Goal: Information Seeking & Learning: Learn about a topic

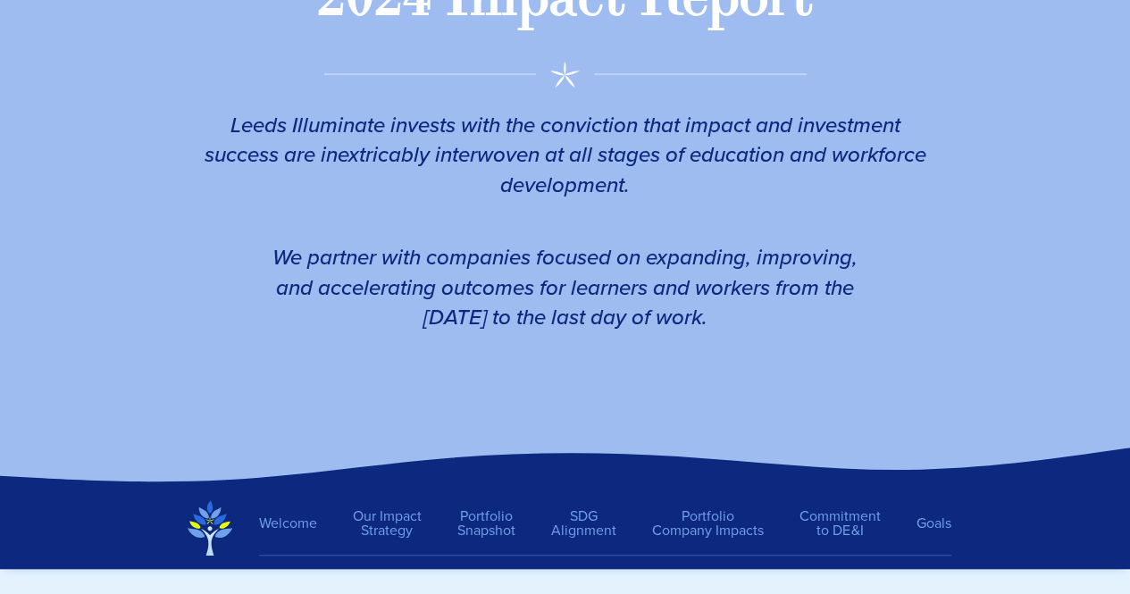
scroll to position [430, 0]
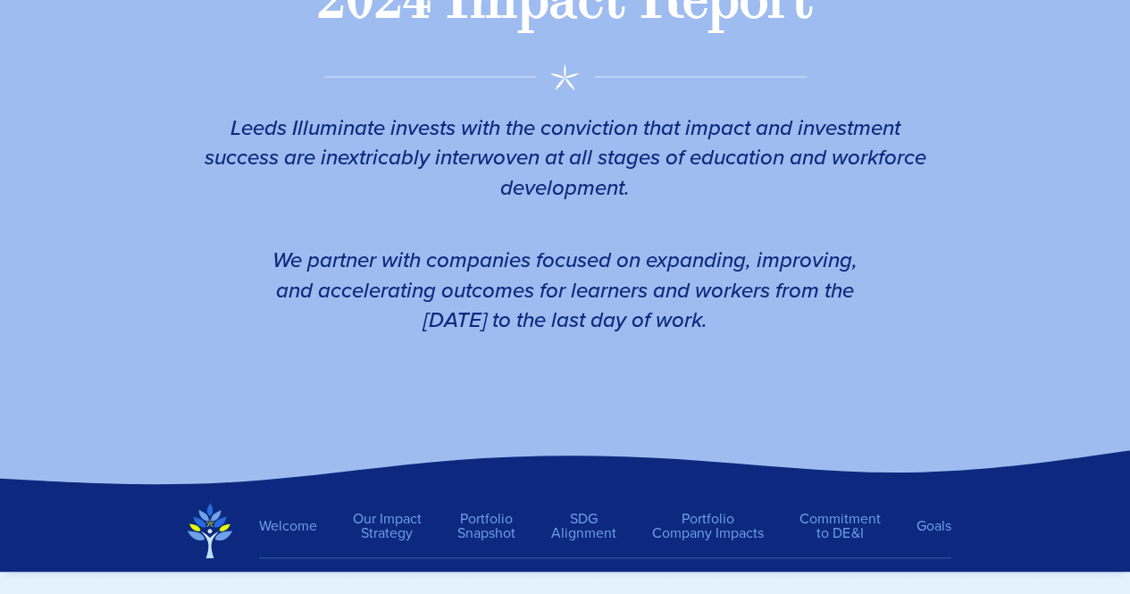
click at [229, 126] on em "Leeds Illuminate invests with the conviction that impact and investment success…" at bounding box center [566, 158] width 722 height 92
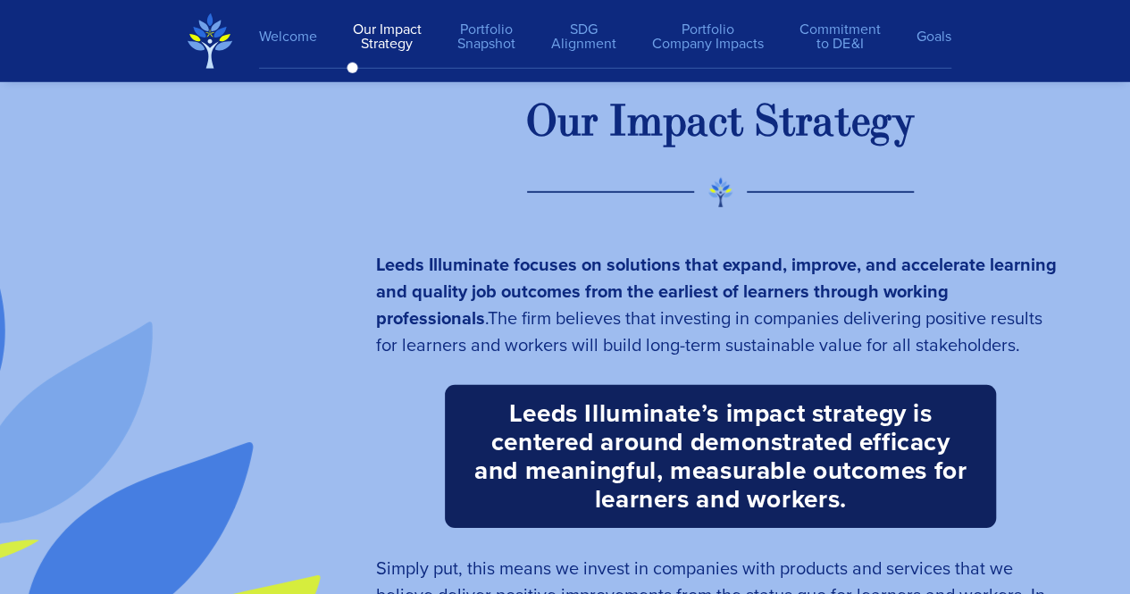
scroll to position [2572, 0]
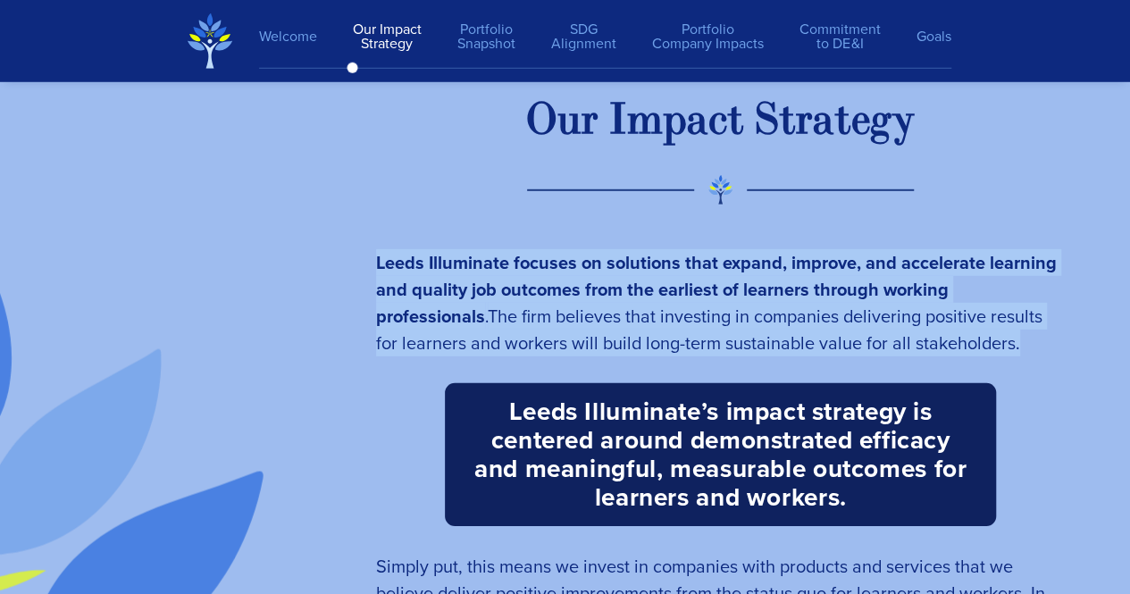
drag, startPoint x: 377, startPoint y: 263, endPoint x: 902, endPoint y: 339, distance: 530.5
click at [902, 339] on p "Leeds Illuminate focuses on solutions that expand, improve, and accelerate lear…" at bounding box center [721, 302] width 690 height 107
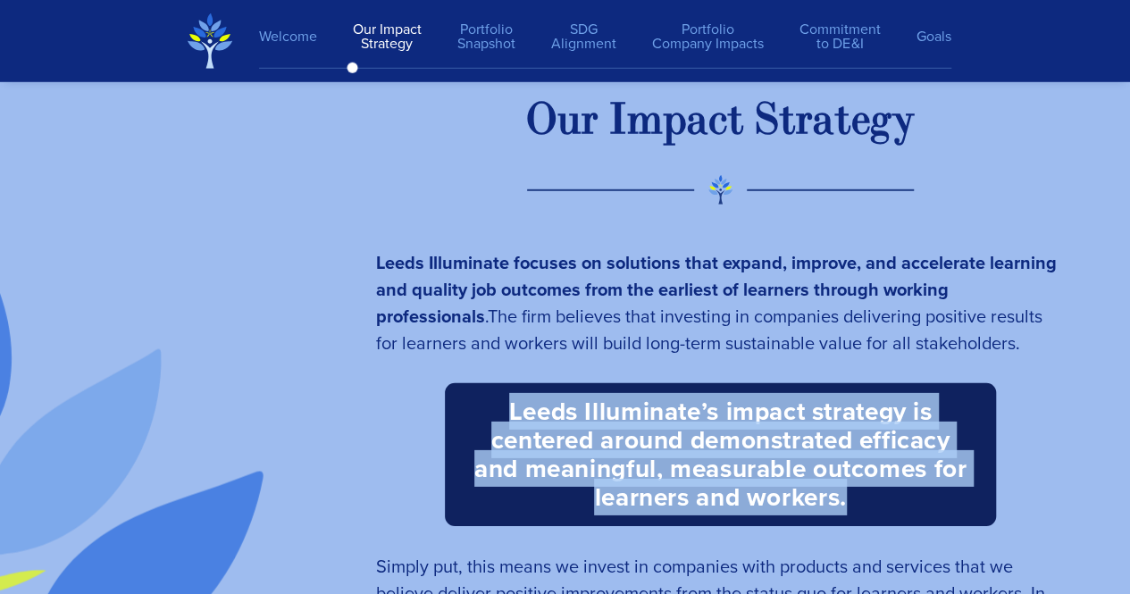
drag, startPoint x: 506, startPoint y: 414, endPoint x: 855, endPoint y: 492, distance: 358.0
click at [855, 492] on h3 "Leeds Illuminate’s impact strategy is centered around demonstrated efficacy and…" at bounding box center [721, 454] width 552 height 143
copy b "Leeds Illuminate’s impact strategy is centered around demonstrated efficacy and…"
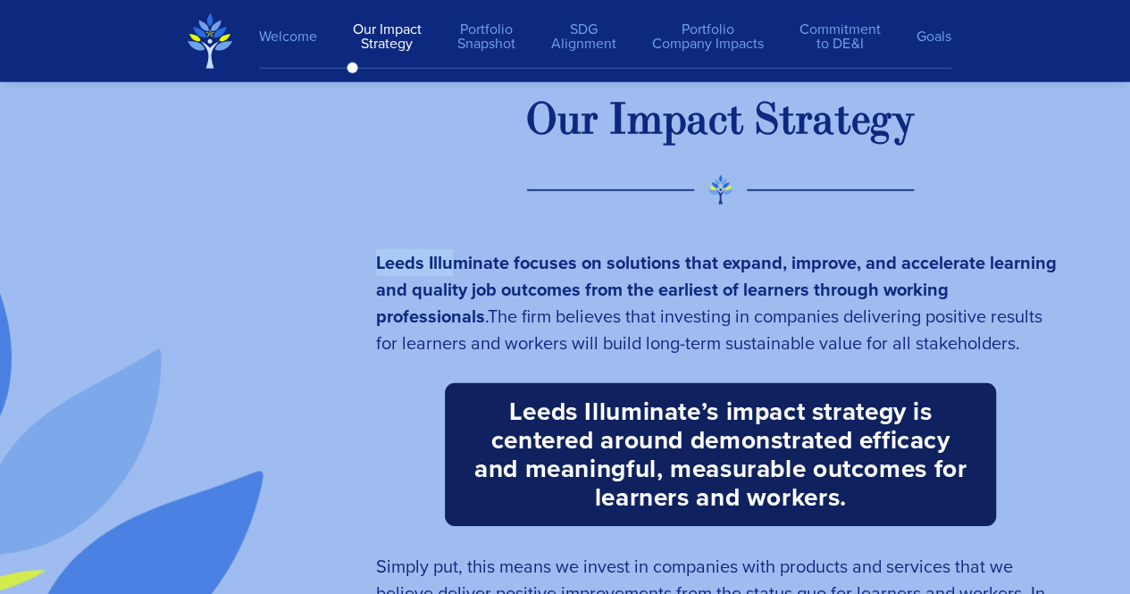
drag, startPoint x: 379, startPoint y: 259, endPoint x: 452, endPoint y: 266, distance: 73.6
click at [452, 266] on strong "Leeds Illuminate focuses on solutions that expand, improve, and accelerate lear…" at bounding box center [716, 289] width 681 height 80
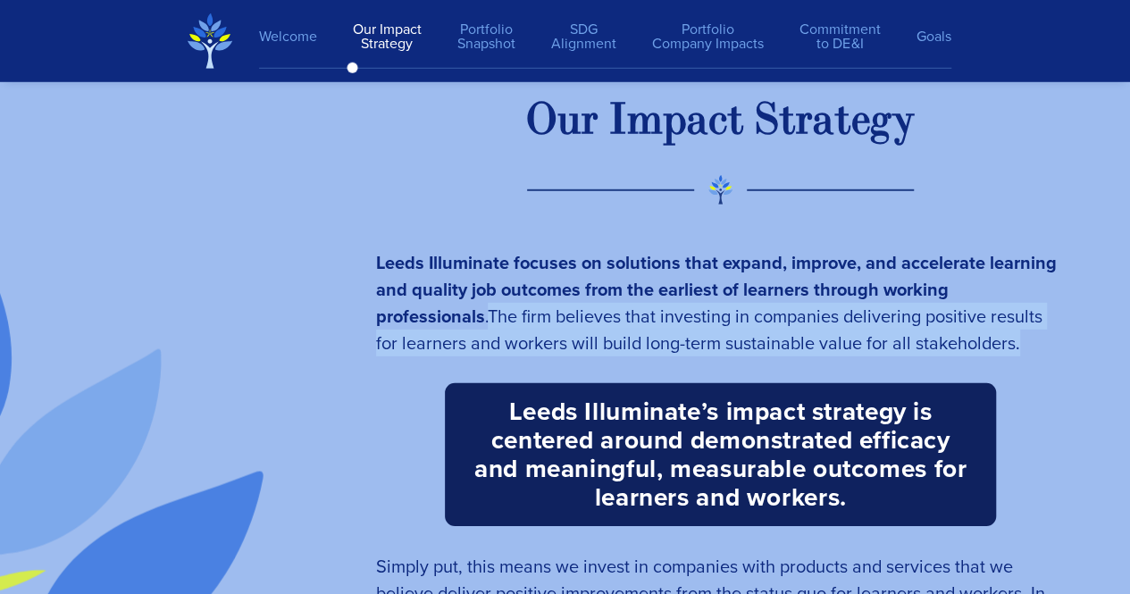
drag, startPoint x: 375, startPoint y: 315, endPoint x: 898, endPoint y: 342, distance: 523.2
click at [898, 342] on p "Leeds Illuminate focuses on solutions that expand, improve, and accelerate lear…" at bounding box center [721, 302] width 690 height 107
copy span "The firm believes that investing in companies delivering positive results for l…"
click at [214, 30] on img at bounding box center [210, 40] width 45 height 55
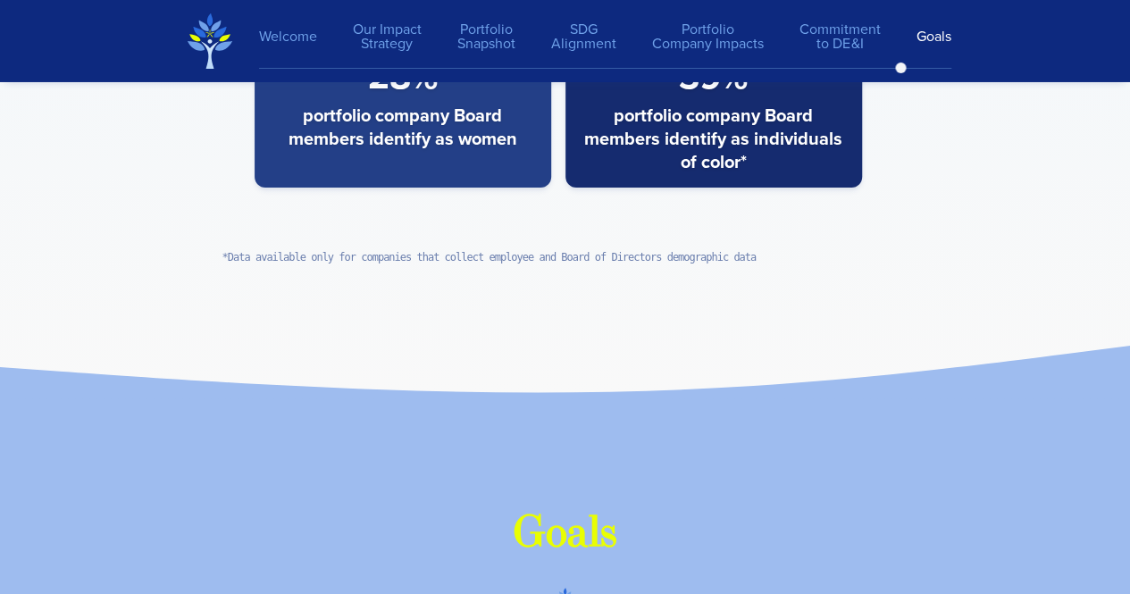
scroll to position [23252, 0]
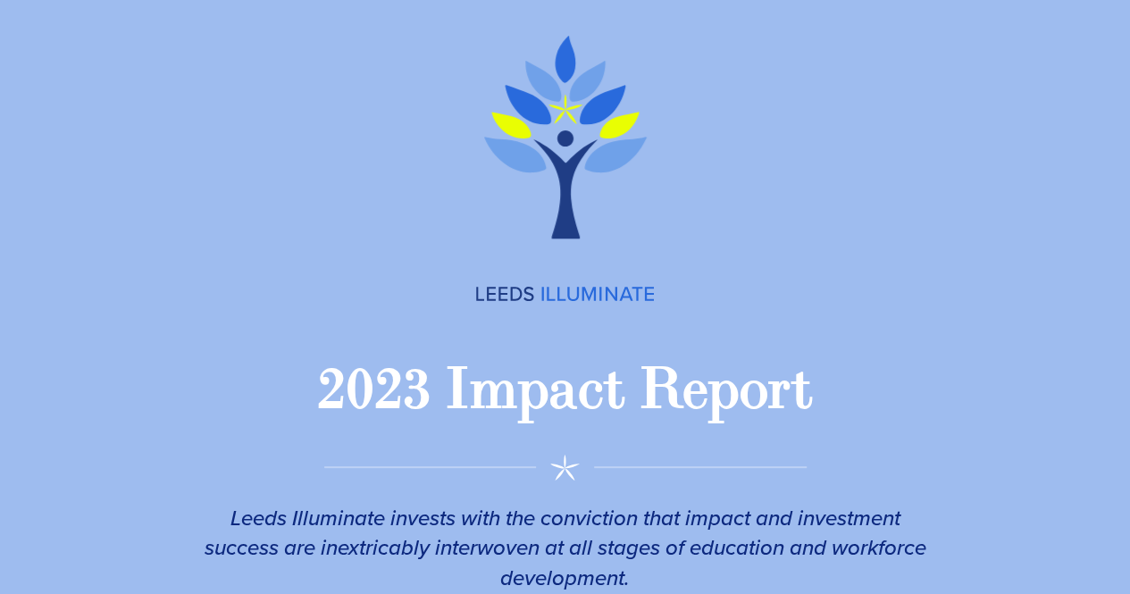
scroll to position [41, 0]
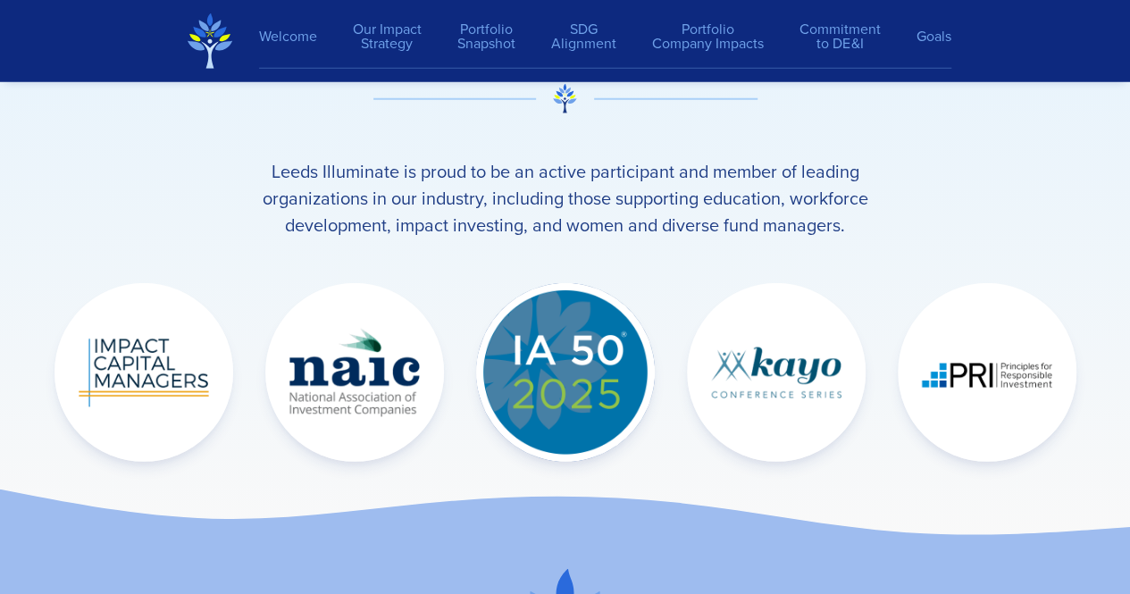
scroll to position [26425, 0]
